Goal: Information Seeking & Learning: Learn about a topic

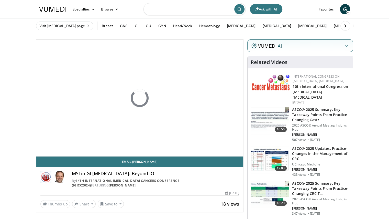
click at [164, 11] on input "Search topics, interventions" at bounding box center [195, 9] width 102 height 12
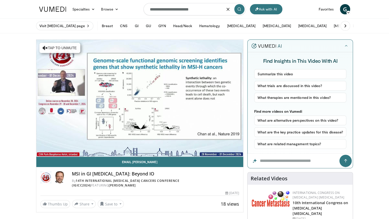
type input "**********"
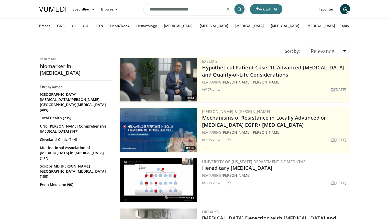
click at [209, 10] on input "**********" at bounding box center [195, 9] width 102 height 12
type input "*********"
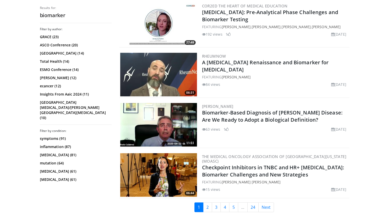
scroll to position [1257, 0]
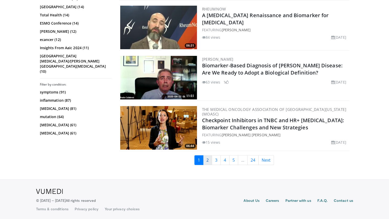
click at [208, 159] on link "2" at bounding box center [207, 160] width 9 height 10
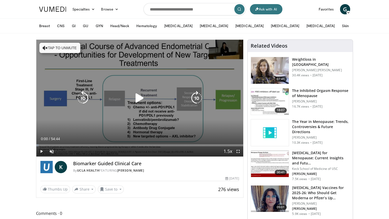
click at [138, 101] on icon "Video Player" at bounding box center [140, 98] width 14 height 14
click at [48, 47] on button "Tap to unmute" at bounding box center [59, 48] width 41 height 10
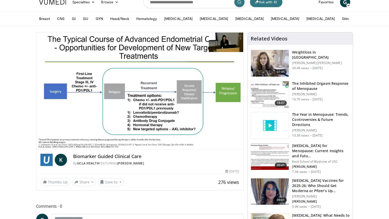
scroll to position [7, 0]
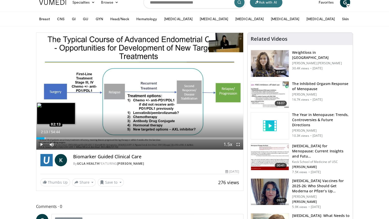
click at [45, 137] on div "Loaded : 5.43% 02:13 02:13" at bounding box center [139, 138] width 207 height 2
click at [52, 138] on video-js "**********" at bounding box center [139, 91] width 207 height 117
click at [48, 138] on div "Progress Bar" at bounding box center [47, 138] width 2 height 2
click at [53, 138] on video-js "**********" at bounding box center [139, 91] width 207 height 117
click at [54, 138] on div "Loaded : 7.85% 04:51 04:51" at bounding box center [139, 138] width 207 height 2
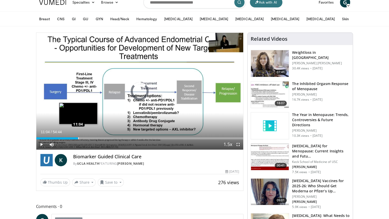
click at [78, 137] on div "Loaded : 0.00% 11:04 11:04" at bounding box center [139, 138] width 207 height 2
click at [72, 138] on div "09:27" at bounding box center [54, 138] width 36 height 2
click at [74, 137] on div "Loaded : 19.33% 10:04 10:04" at bounding box center [139, 138] width 207 height 2
click at [78, 137] on div "Loaded : 20.40% 11:00 11:00" at bounding box center [139, 138] width 207 height 2
click at [80, 137] on div "Loaded : 22.23% 11:06 11:29" at bounding box center [139, 138] width 207 height 2
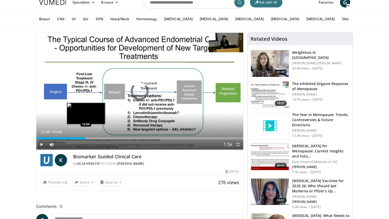
click at [86, 137] on div "Loaded : 0.00% 13:06 13:06" at bounding box center [139, 138] width 207 height 2
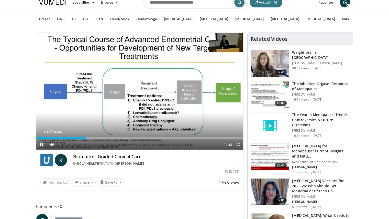
click at [41, 144] on span "Video Player" at bounding box center [41, 144] width 10 height 10
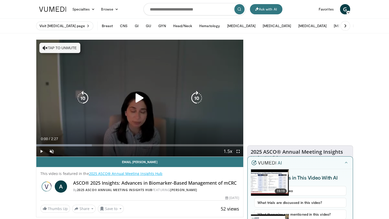
click at [136, 99] on icon "Video Player" at bounding box center [140, 98] width 14 height 14
click at [54, 96] on div "10 seconds Tap to unmute" at bounding box center [139, 98] width 207 height 117
click at [54, 45] on button "Tap to unmute" at bounding box center [59, 48] width 41 height 10
click at [140, 98] on icon "Video Player" at bounding box center [140, 98] width 14 height 14
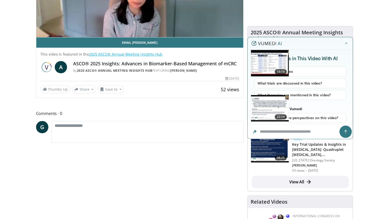
scroll to position [124, 0]
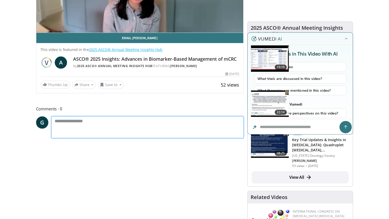
click at [229, 116] on textarea at bounding box center [147, 127] width 193 height 22
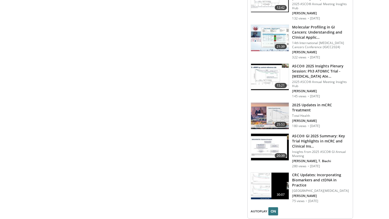
scroll to position [905, 0]
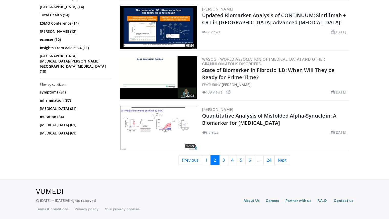
scroll to position [1156, 0]
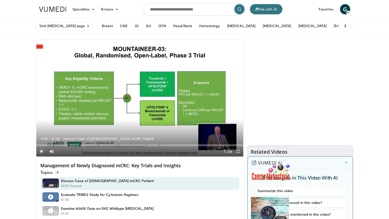
drag, startPoint x: 42, startPoint y: 151, endPoint x: 261, endPoint y: -31, distance: 284.2
click at [261, 0] on html "Ask with AI Specialties Adult & Family Medicine Allergy, [MEDICAL_DATA], Immuno…" at bounding box center [194, 109] width 389 height 219
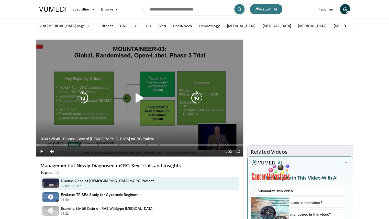
click at [138, 98] on icon "Video Player" at bounding box center [140, 98] width 14 height 14
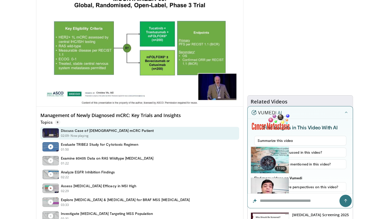
scroll to position [50, 0]
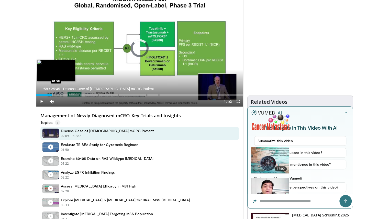
click at [52, 94] on div "Loaded : 0.00% 01:58 01:58" at bounding box center [139, 93] width 207 height 5
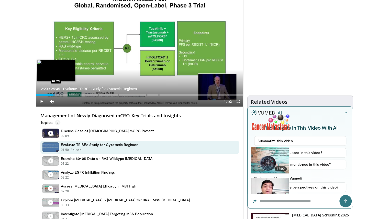
click at [55, 94] on div "Loaded : 11.01% 02:23" at bounding box center [139, 95] width 207 height 2
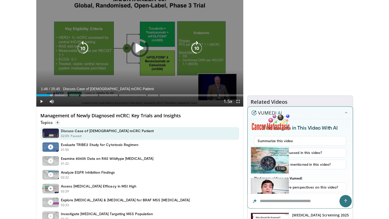
click at [50, 94] on div "Loaded : 13.48% 01:46" at bounding box center [139, 95] width 207 height 2
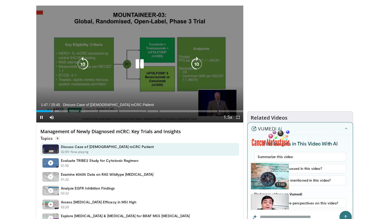
scroll to position [34, 0]
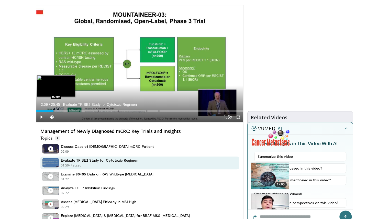
click at [53, 111] on div "Loaded : 11.66% 02:09 02:09" at bounding box center [139, 109] width 207 height 5
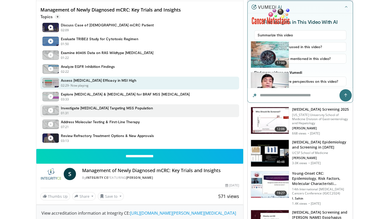
scroll to position [156, 0]
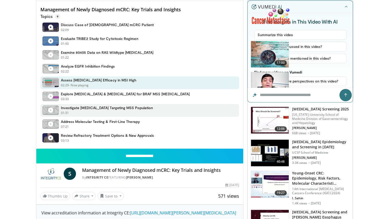
click at [90, 111] on div "01:31 - Now playing - Paused" at bounding box center [107, 113] width 92 height 5
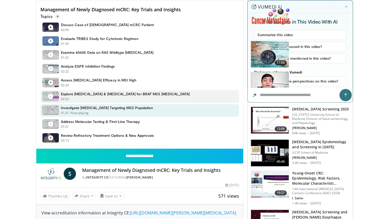
click at [99, 97] on div "03:33 - Now playing - Paused" at bounding box center [125, 99] width 129 height 5
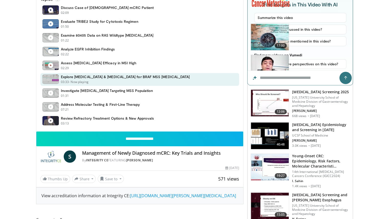
scroll to position [173, 0]
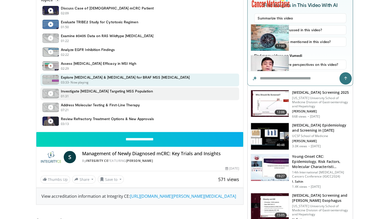
click at [99, 97] on div "01:31 - Now playing - Paused" at bounding box center [107, 96] width 92 height 5
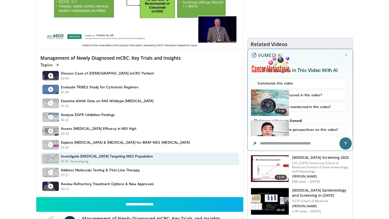
scroll to position [169, 0]
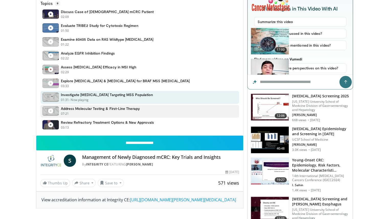
click at [90, 114] on div "07:21 - Now playing - Paused" at bounding box center [100, 113] width 79 height 5
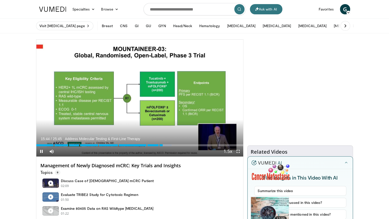
scroll to position [0, 0]
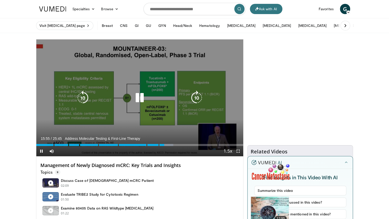
click at [196, 96] on icon "Video Player" at bounding box center [197, 98] width 14 height 14
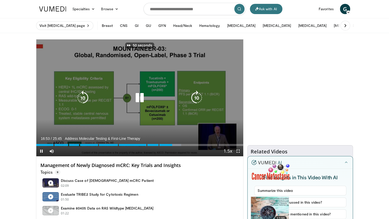
click at [196, 96] on icon "Video Player" at bounding box center [197, 98] width 14 height 14
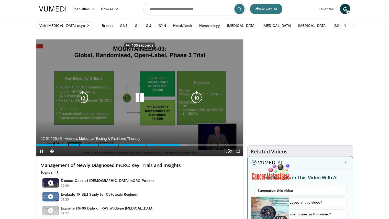
click at [196, 96] on icon "Video Player" at bounding box center [197, 98] width 14 height 14
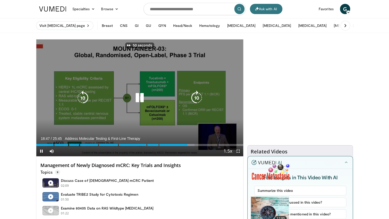
click at [196, 96] on icon "Video Player" at bounding box center [197, 98] width 14 height 14
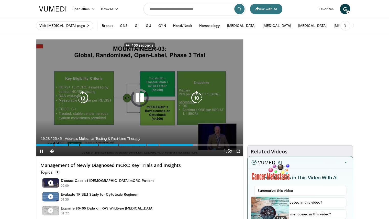
click at [196, 96] on icon "Video Player" at bounding box center [197, 98] width 14 height 14
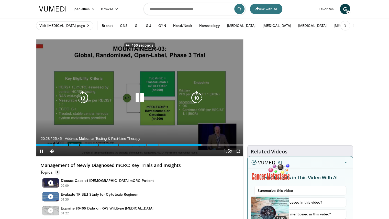
click at [196, 96] on icon "Video Player" at bounding box center [197, 98] width 14 height 14
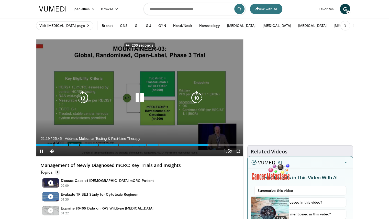
click at [196, 96] on icon "Video Player" at bounding box center [197, 98] width 14 height 14
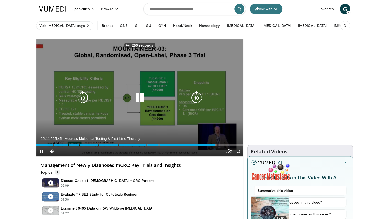
click at [196, 96] on icon "Video Player" at bounding box center [197, 98] width 14 height 14
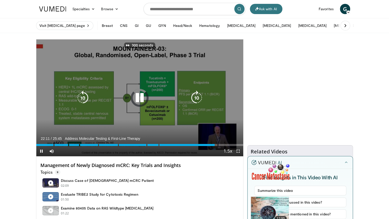
click at [196, 96] on icon "Video Player" at bounding box center [197, 98] width 14 height 14
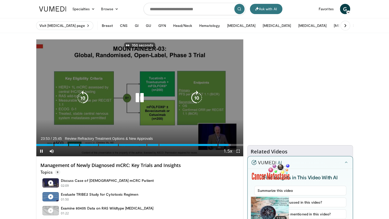
click at [140, 96] on icon "Video Player" at bounding box center [140, 98] width 14 height 14
